Goal: Information Seeking & Learning: Learn about a topic

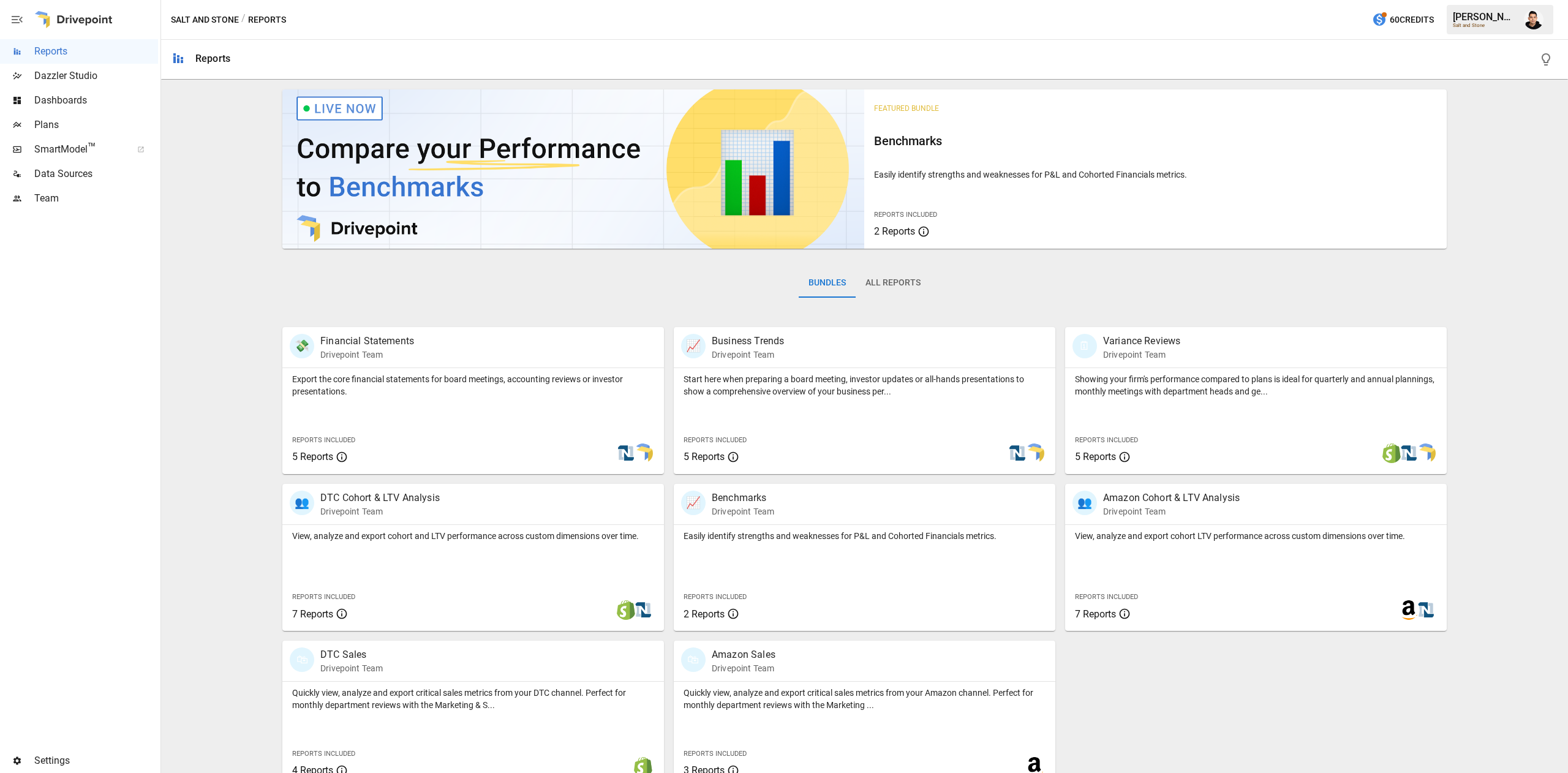
click at [50, 122] on span "Plans" at bounding box center [96, 125] width 123 height 15
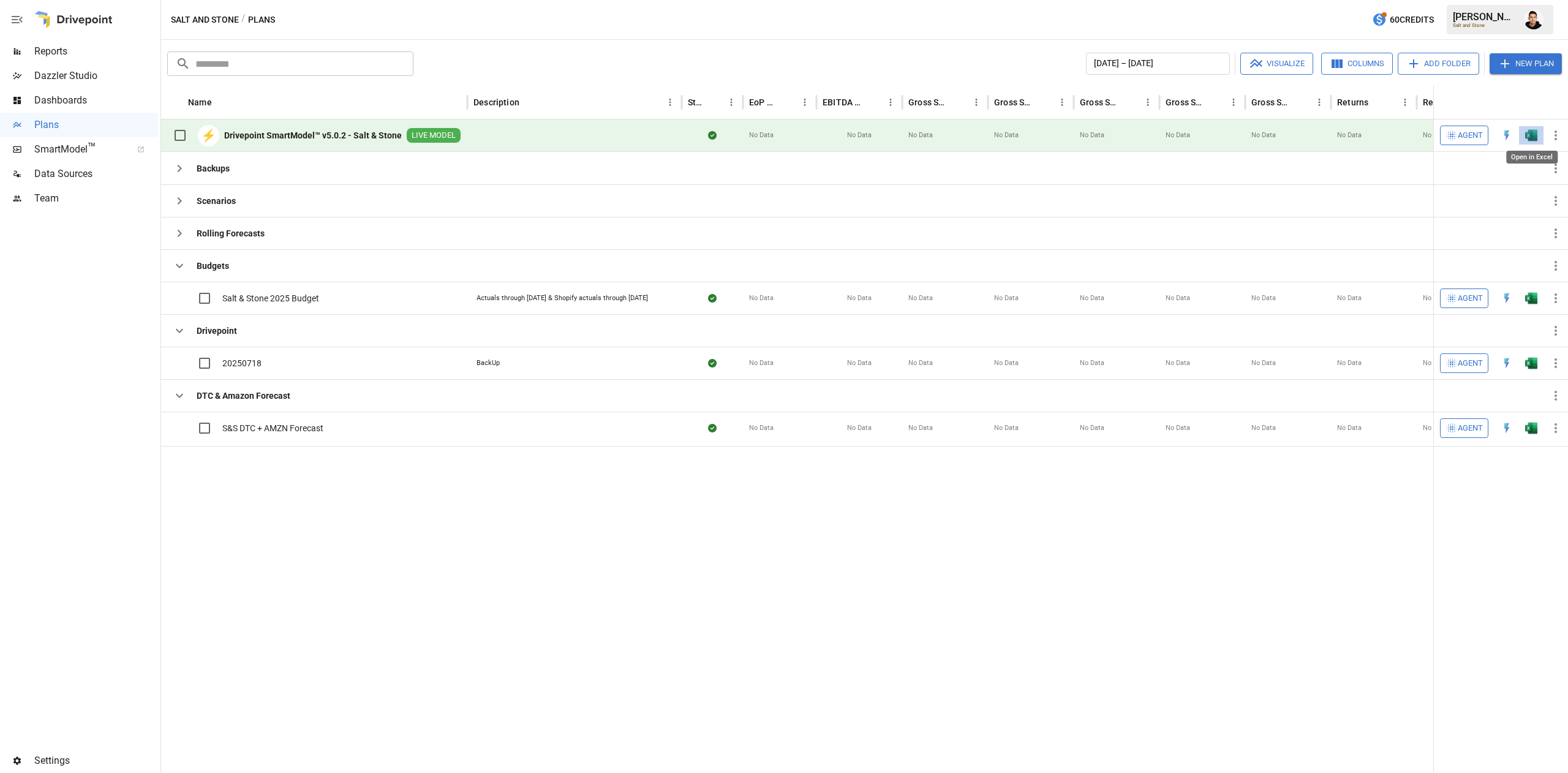
click at [1525, 136] on img "Open in Excel" at bounding box center [1531, 135] width 12 height 12
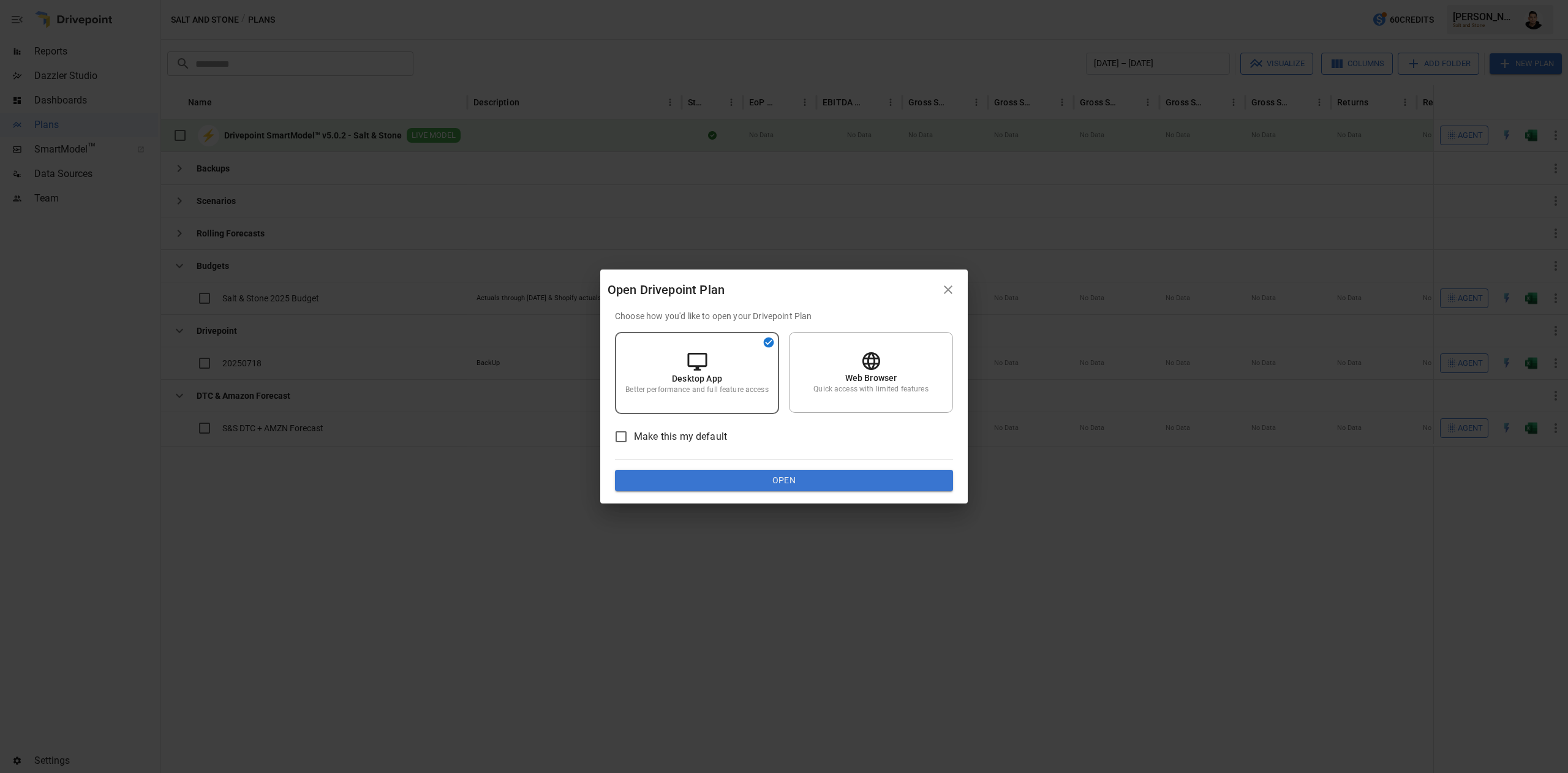
click at [842, 467] on div "Choose how you'd like to open your Drivepoint Plan Desktop App Better performan…" at bounding box center [784, 401] width 338 height 182
click at [832, 482] on button "Open" at bounding box center [784, 481] width 338 height 22
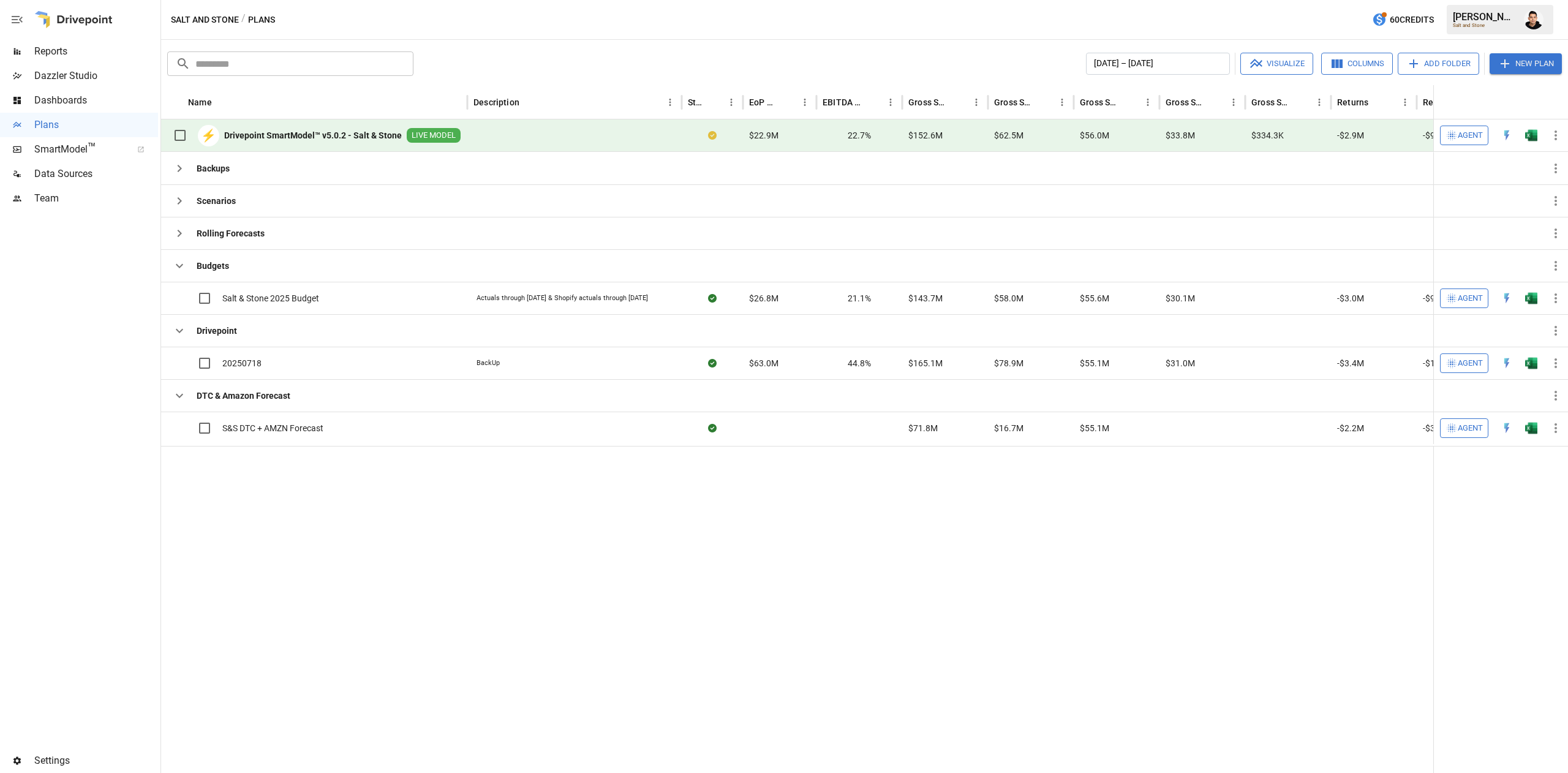
click at [76, 49] on span "Reports" at bounding box center [96, 51] width 123 height 15
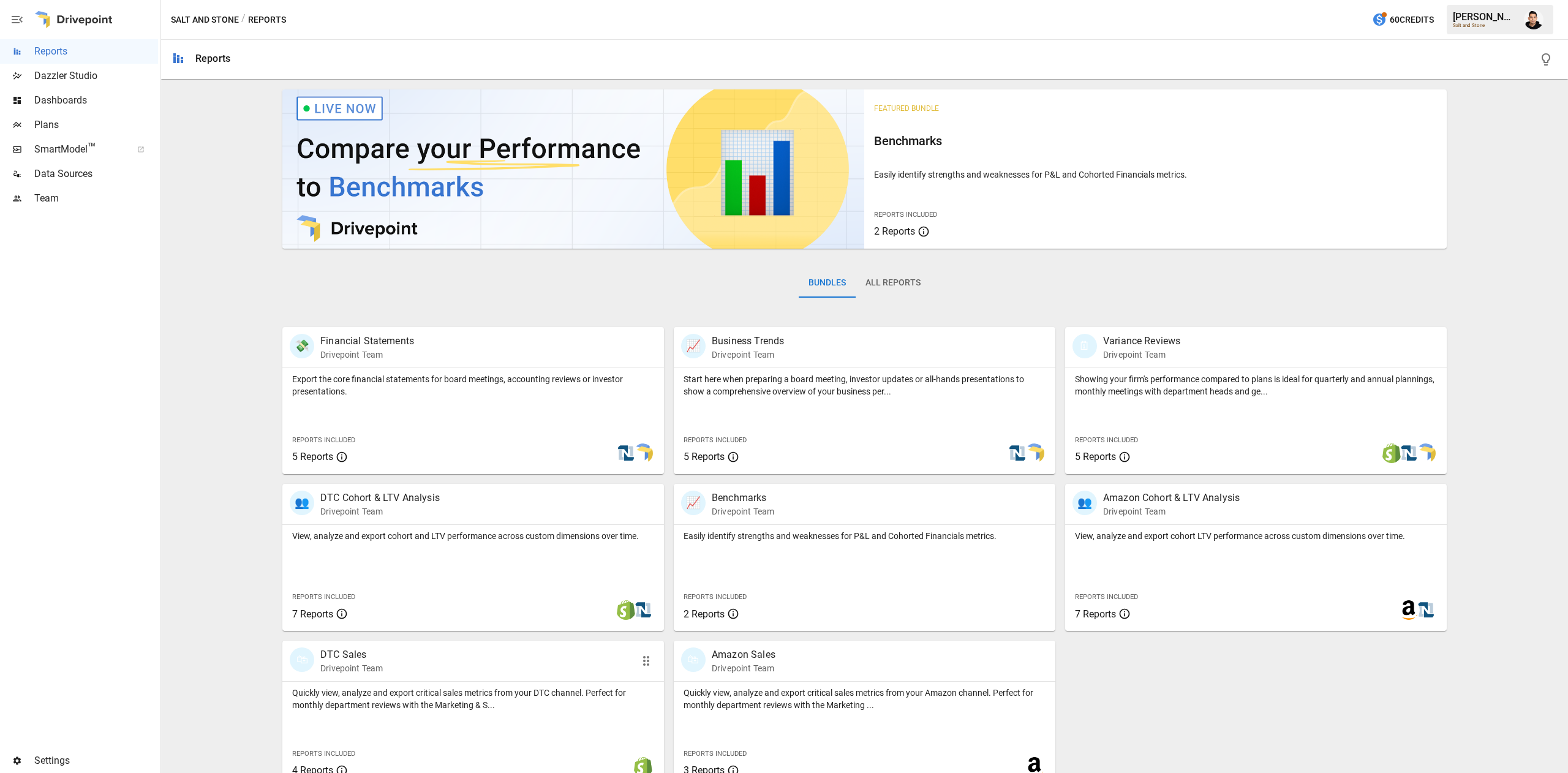
click at [498, 703] on p "Quickly view, analyze and export critical sales metrics from your DTC channel. …" at bounding box center [473, 699] width 362 height 24
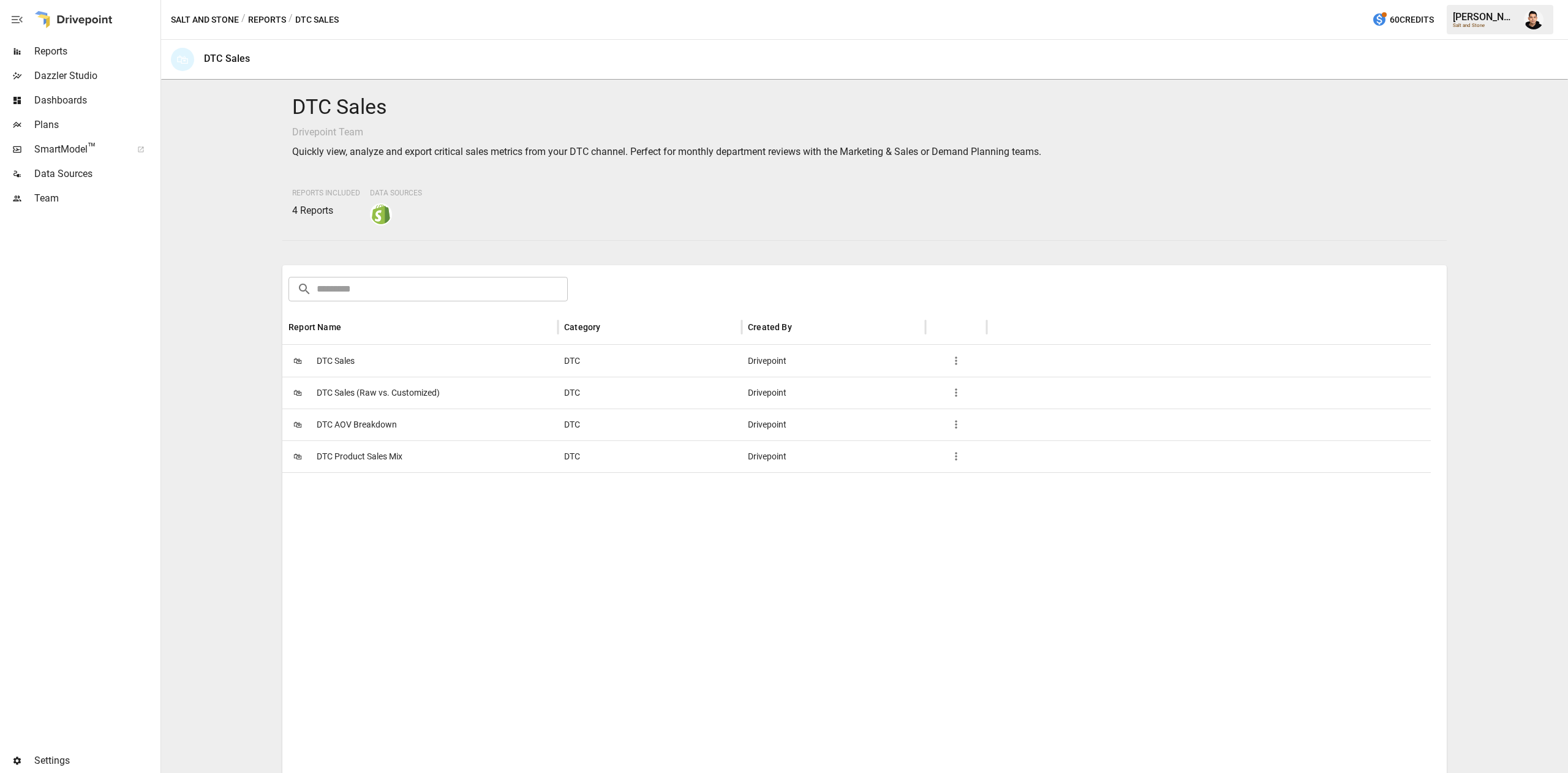
click at [459, 394] on div "🛍 DTC Sales (Raw vs. Customized)" at bounding box center [420, 392] width 276 height 32
